Goal: Information Seeking & Learning: Learn about a topic

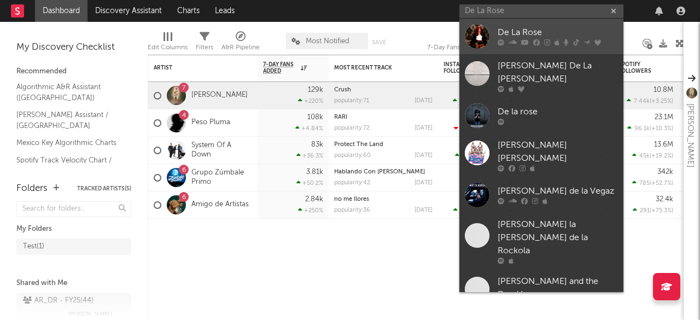
type input "De La Rose"
click at [541, 32] on div "De La Rose" at bounding box center [557, 32] width 120 height 13
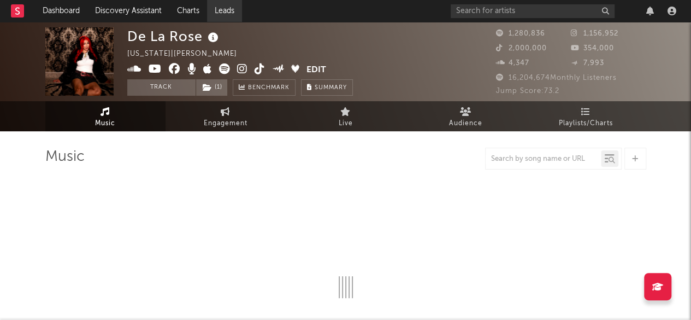
select select "6m"
